Goal: Information Seeking & Learning: Learn about a topic

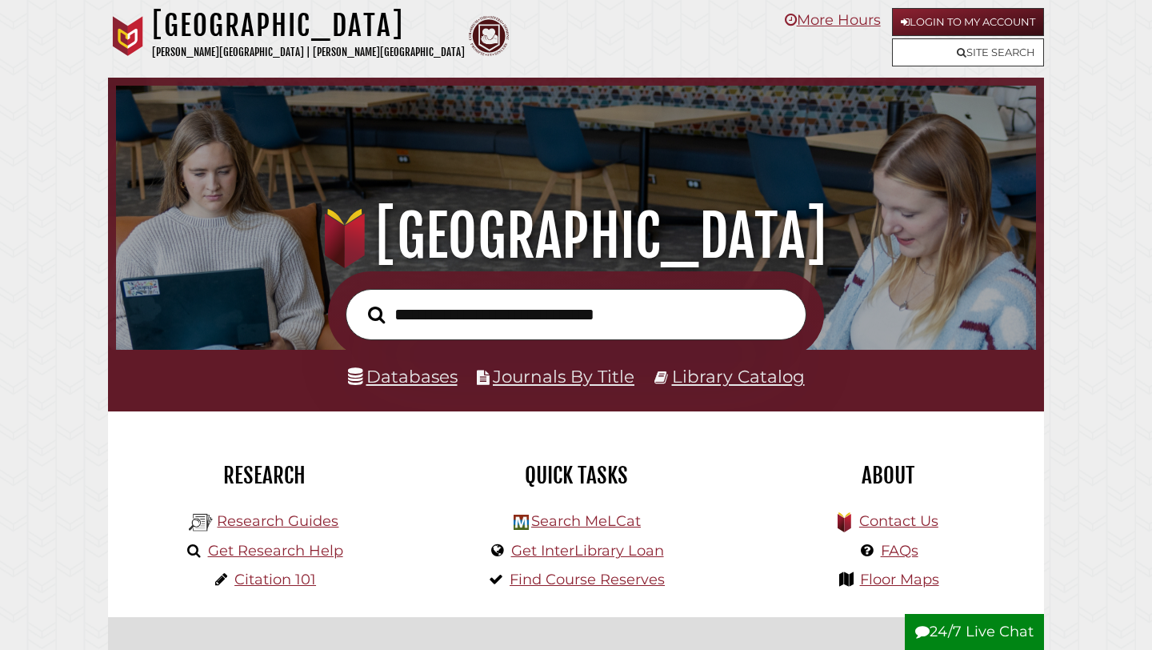
scroll to position [304, 912]
click at [418, 375] on link "Databases" at bounding box center [403, 376] width 110 height 21
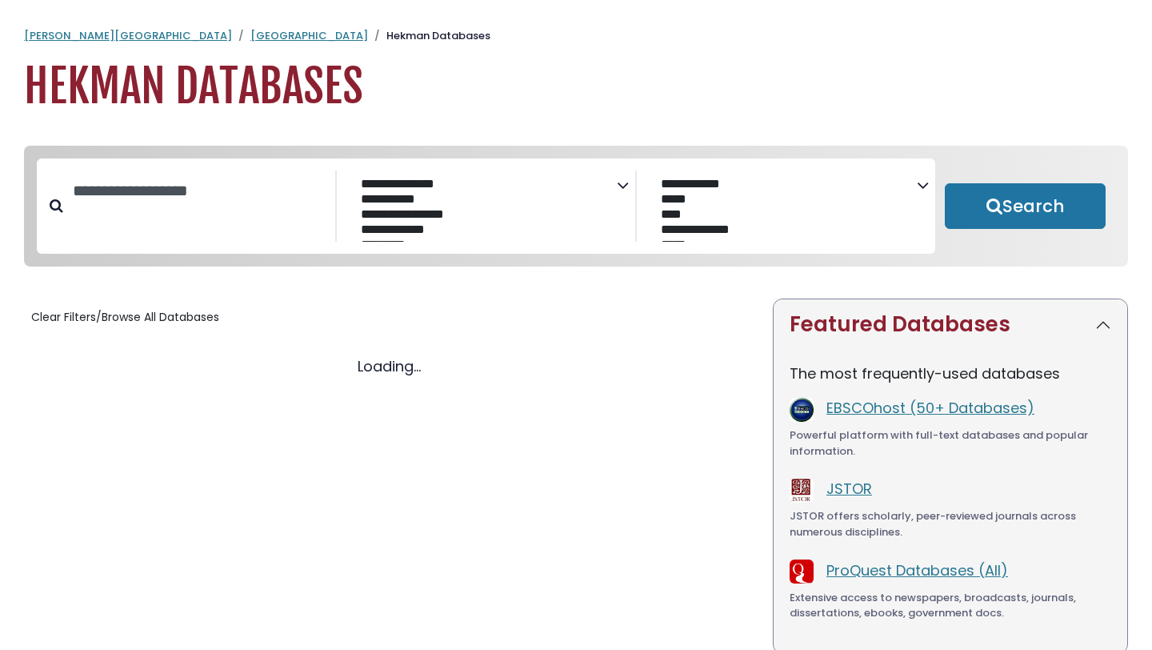
select select "Database Subject Filter"
select select "Database Vendors Filter"
select select "Database Subject Filter"
select select "Database Vendors Filter"
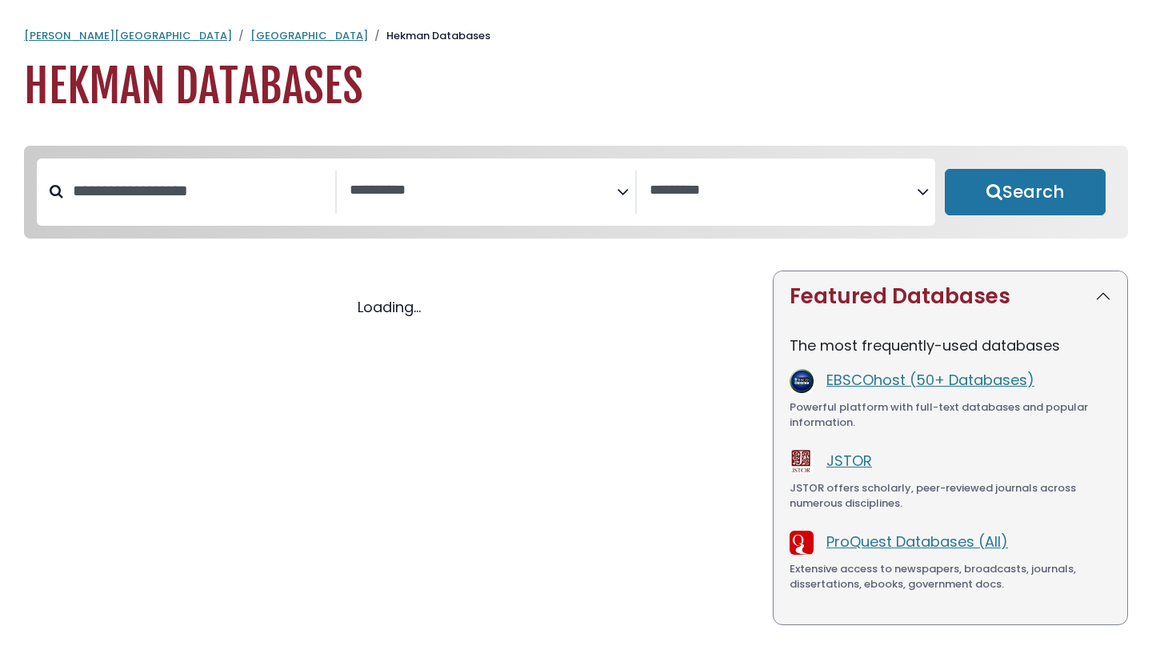
select select "Database Subject Filter"
select select "Database Vendors Filter"
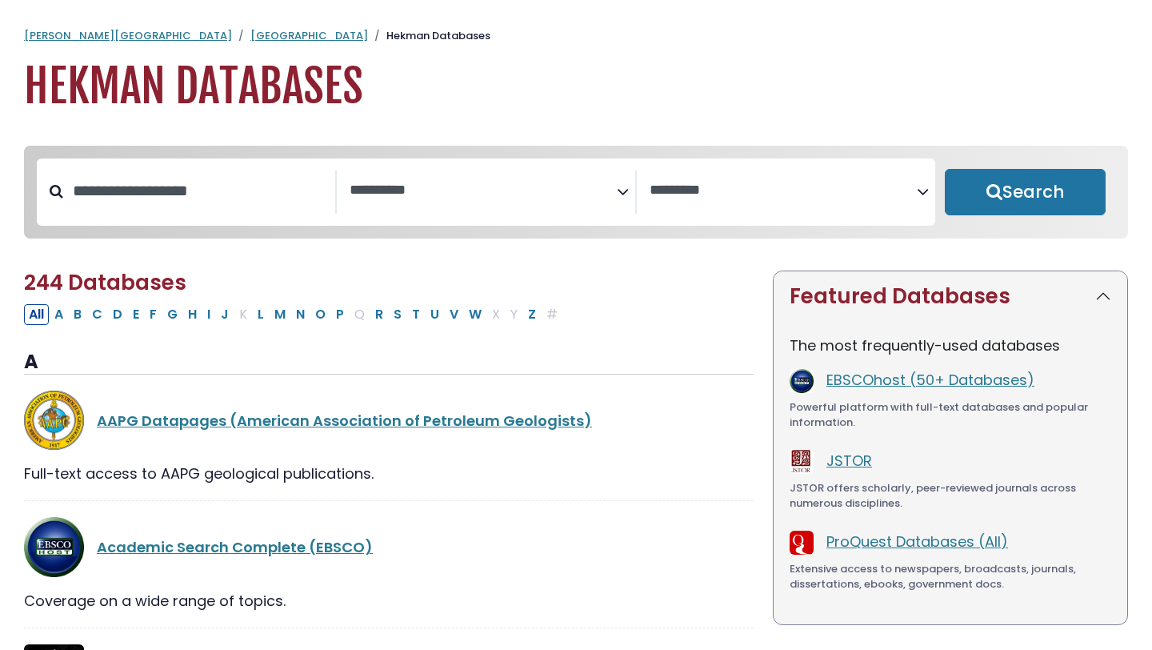
click at [408, 180] on span "Search filters" at bounding box center [483, 188] width 267 height 20
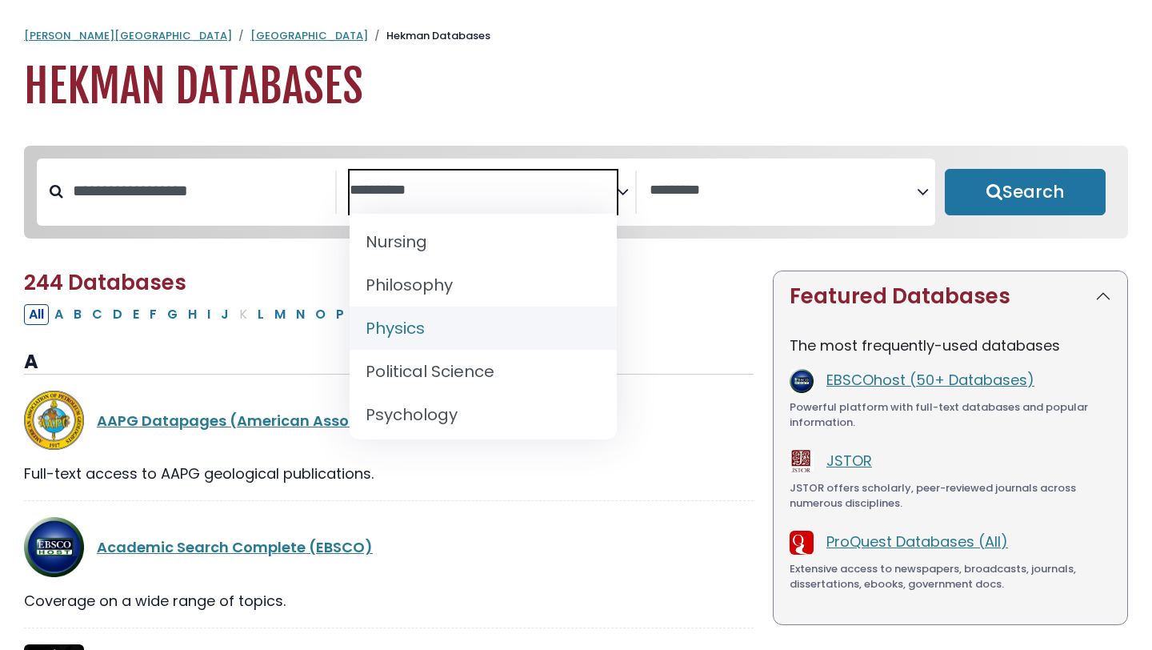
scroll to position [1301, 0]
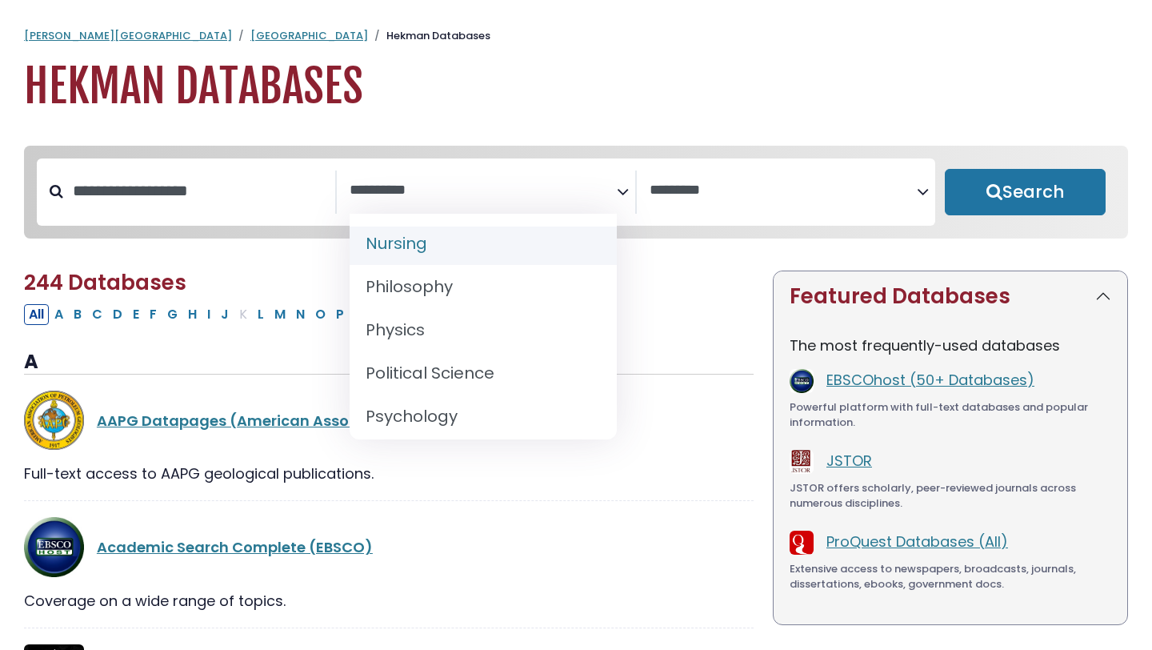
select select "*****"
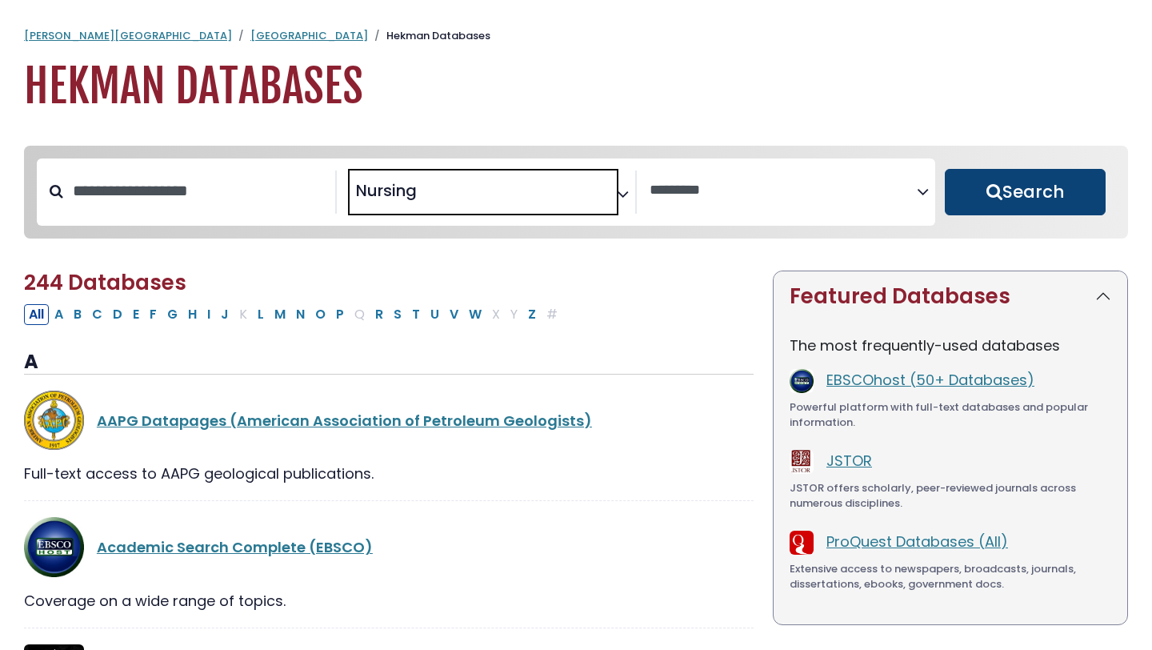
click at [1030, 181] on button "Search" at bounding box center [1025, 192] width 161 height 46
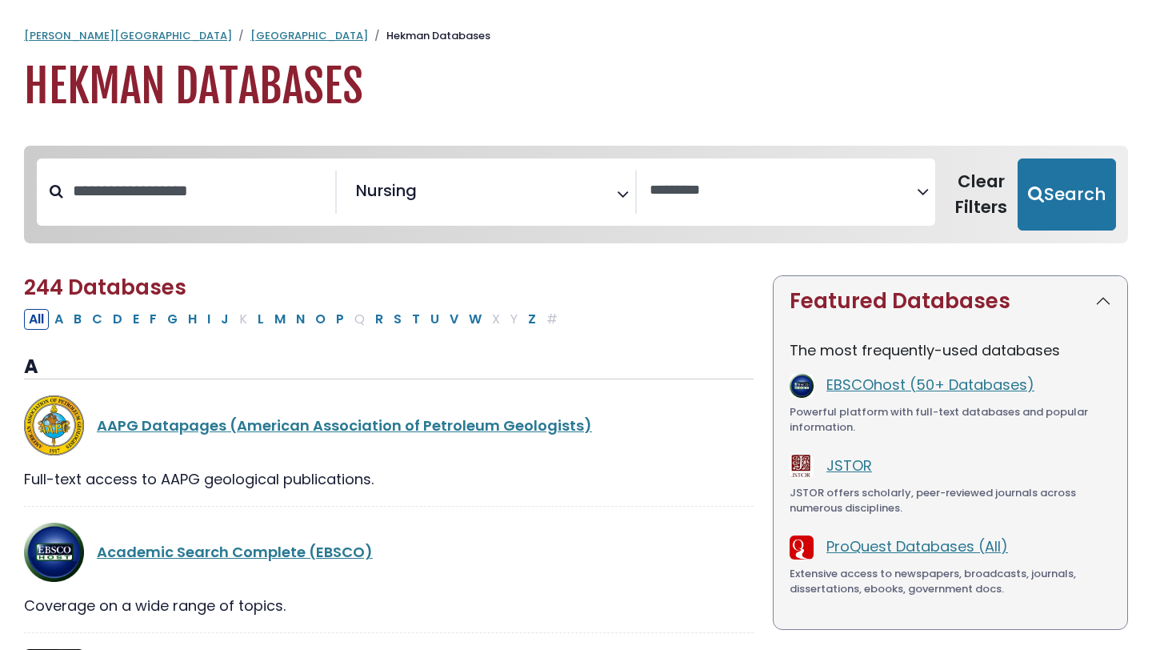
select select "Database Vendors Filter"
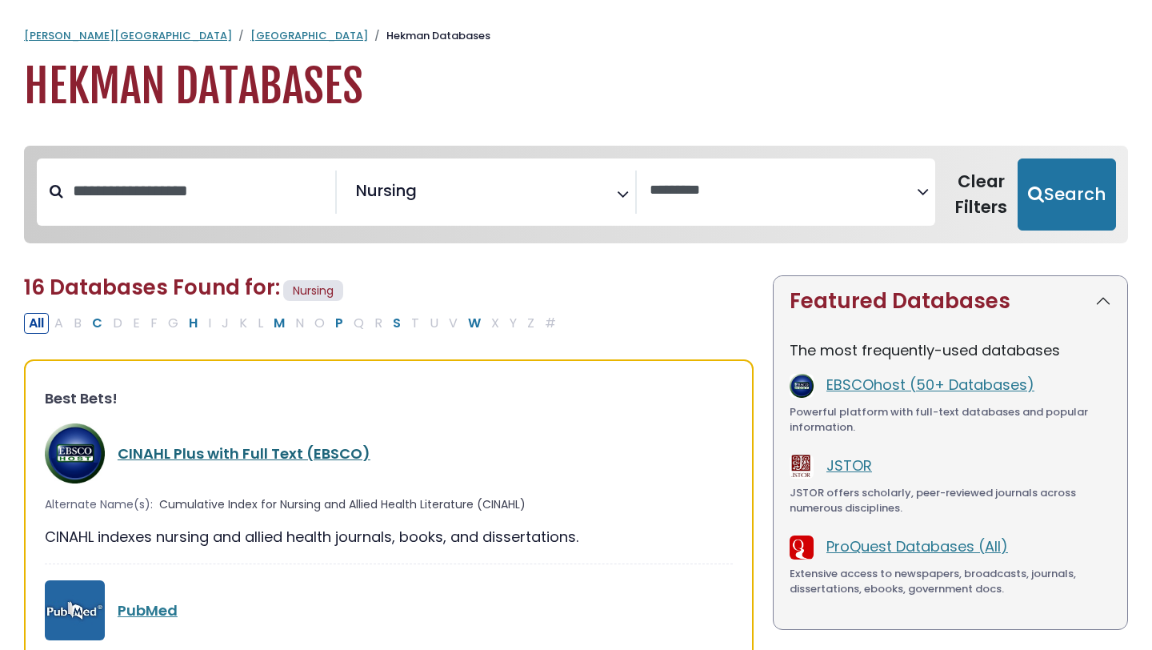
click at [258, 452] on link "CINAHL Plus with Full Text (EBSCO)" at bounding box center [244, 453] width 253 height 20
